Goal: Find specific page/section

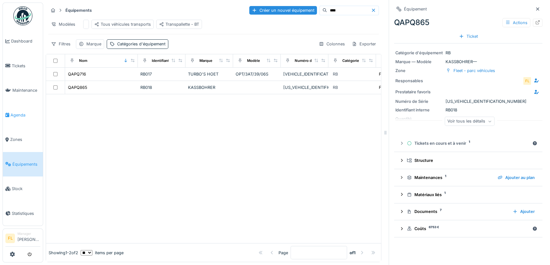
click at [22, 112] on span "Agenda" at bounding box center [25, 115] width 30 height 6
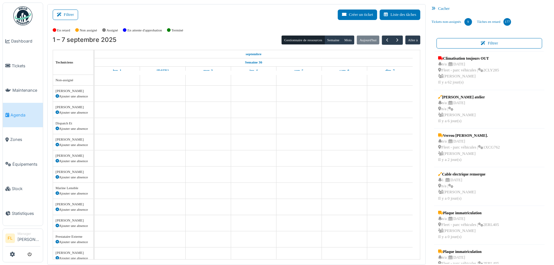
scroll to position [3, 0]
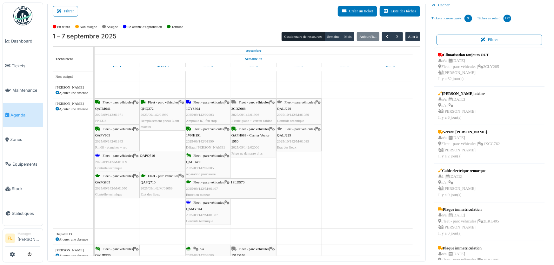
click at [301, 135] on div "Fleet - parc véhicules | QALJ229 2025/10/142/M/01089 Etat des lieux" at bounding box center [299, 138] width 44 height 24
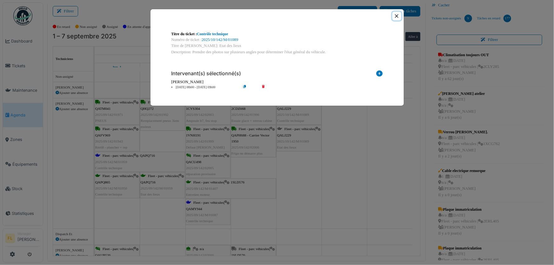
click at [396, 16] on button "Close" at bounding box center [396, 16] width 9 height 9
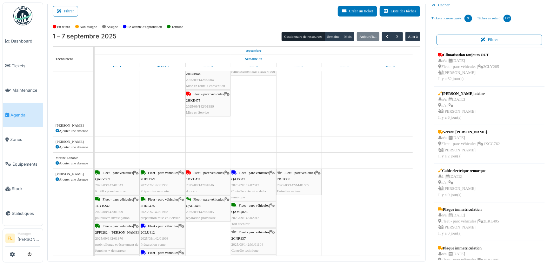
scroll to position [231, 0]
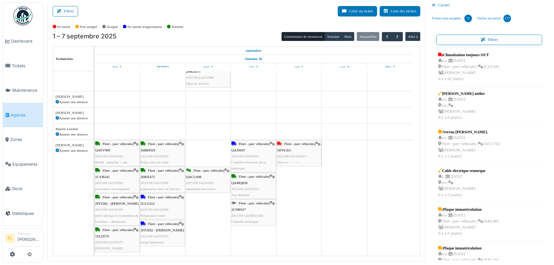
drag, startPoint x: 201, startPoint y: 157, endPoint x: 282, endPoint y: 161, distance: 80.4
click at [95, 161] on div "Fleet - parc véhicules | QAFV969 2025/09/142/01943 Rm68 - plancher + rep Fleet …" at bounding box center [95, 198] width 0 height 116
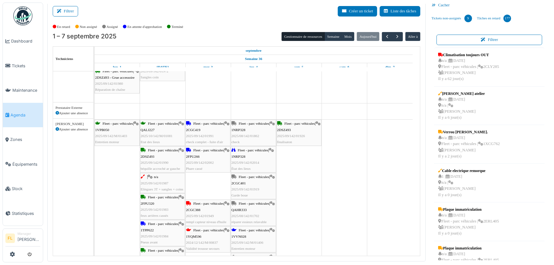
scroll to position [0, 0]
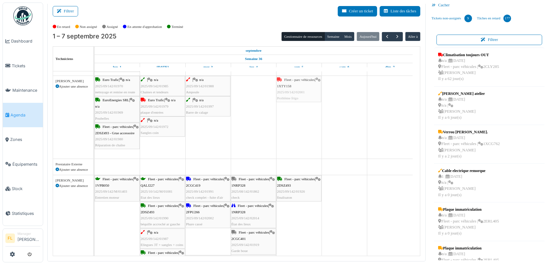
drag, startPoint x: 213, startPoint y: 161, endPoint x: 312, endPoint y: 83, distance: 126.4
click at [312, 83] on tbody "Fleet - parc véhicules | QATM041 2025/09/142/01971 PNEUS Fleet - parc véhicules…" at bounding box center [254, 85] width 318 height 851
